Goal: Information Seeking & Learning: Understand process/instructions

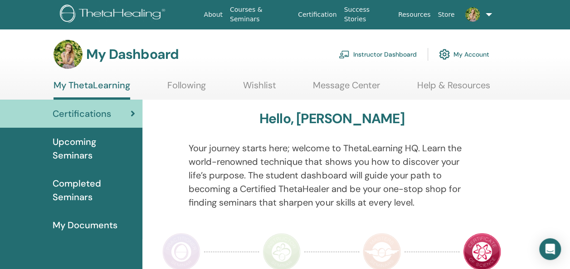
click at [400, 53] on link "Instructor Dashboard" at bounding box center [378, 54] width 78 height 20
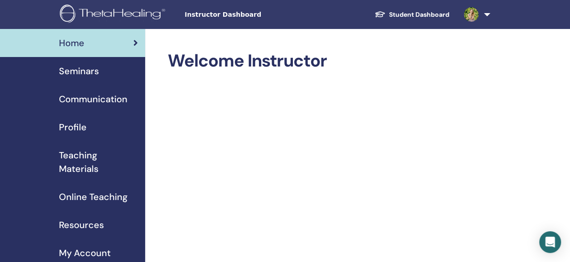
click at [76, 155] on span "Teaching Materials" at bounding box center [98, 162] width 79 height 27
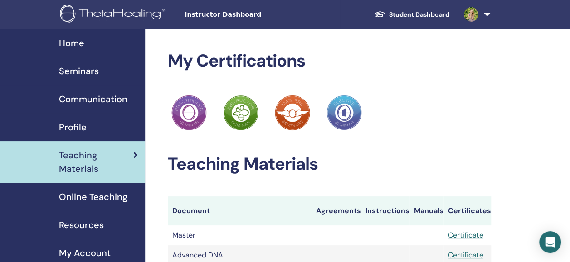
click at [94, 199] on span "Online Teaching" at bounding box center [93, 197] width 68 height 14
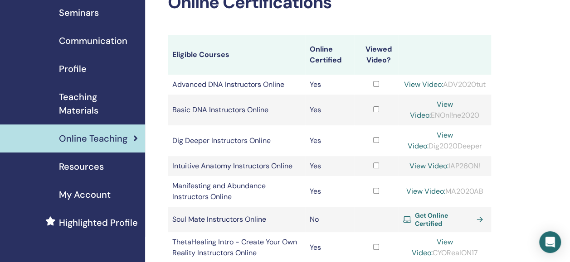
scroll to position [61, 0]
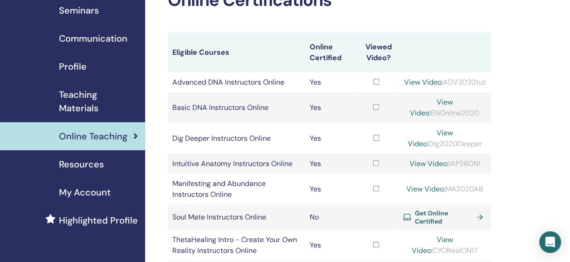
drag, startPoint x: 489, startPoint y: 173, endPoint x: 453, endPoint y: 173, distance: 36.3
click at [453, 173] on td "View Video: IAP26ON!" at bounding box center [444, 164] width 92 height 20
copy div "IAP26ON!"
click at [424, 169] on link "View Video:" at bounding box center [428, 164] width 39 height 10
